Goal: Transaction & Acquisition: Obtain resource

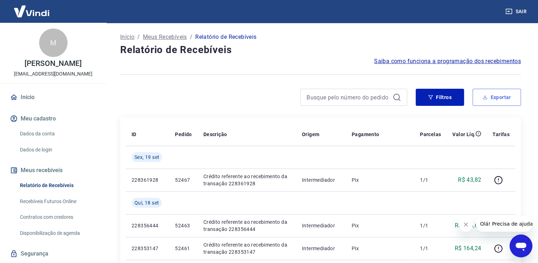
click at [511, 95] on button "Exportar" at bounding box center [497, 97] width 48 height 17
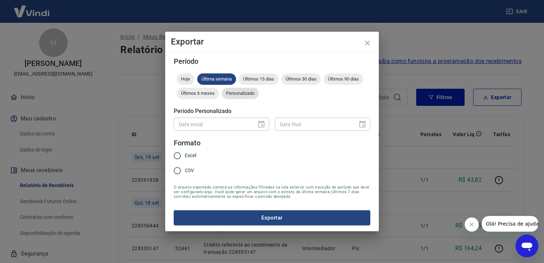
click at [244, 95] on span "Personalizado" at bounding box center [240, 92] width 37 height 5
click at [262, 122] on icon "Choose date" at bounding box center [261, 123] width 6 height 7
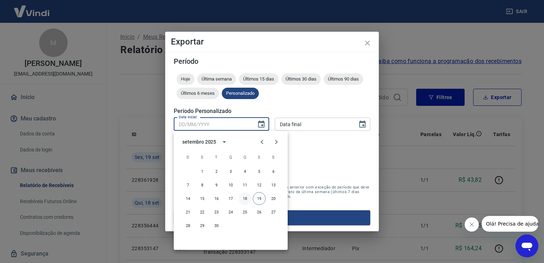
click at [246, 199] on button "18" at bounding box center [244, 198] width 13 height 13
type input "18/09/2025"
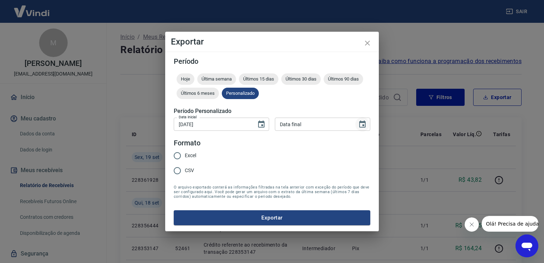
click at [361, 123] on icon "Choose date" at bounding box center [362, 124] width 9 height 9
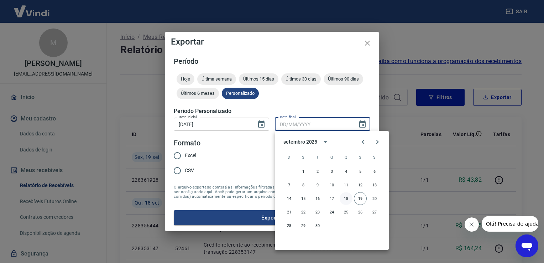
click at [348, 198] on button "18" at bounding box center [345, 198] width 13 height 13
type input "18/09/2025"
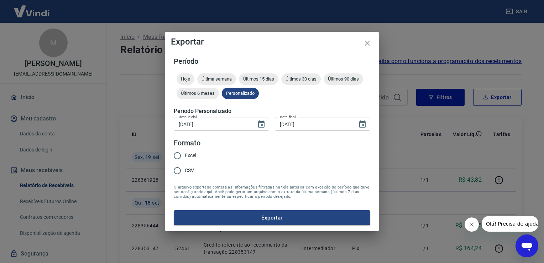
click at [188, 154] on span "Excel" at bounding box center [190, 155] width 11 height 7
click at [185, 154] on input "Excel" at bounding box center [177, 155] width 15 height 15
radio input "true"
click at [279, 217] on button "Exportar" at bounding box center [272, 217] width 196 height 15
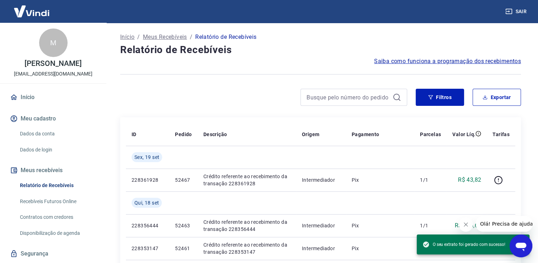
click at [296, 31] on div "Início / Meus Recebíveis / Relatório de Recebíveis" at bounding box center [320, 36] width 401 height 11
